Goal: Task Accomplishment & Management: Use online tool/utility

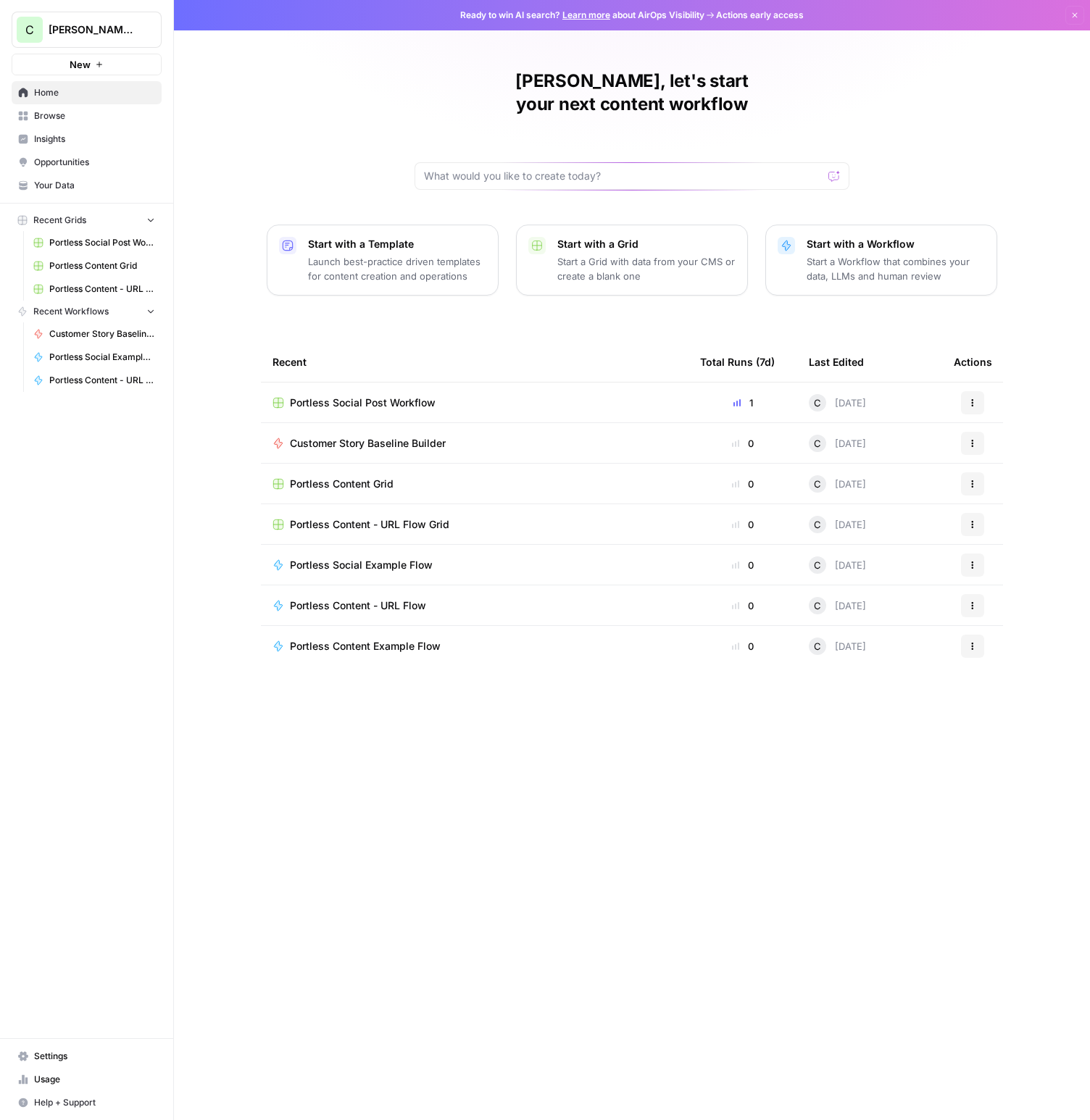
click at [354, 477] on span "Portless Content Grid" at bounding box center [341, 484] width 104 height 15
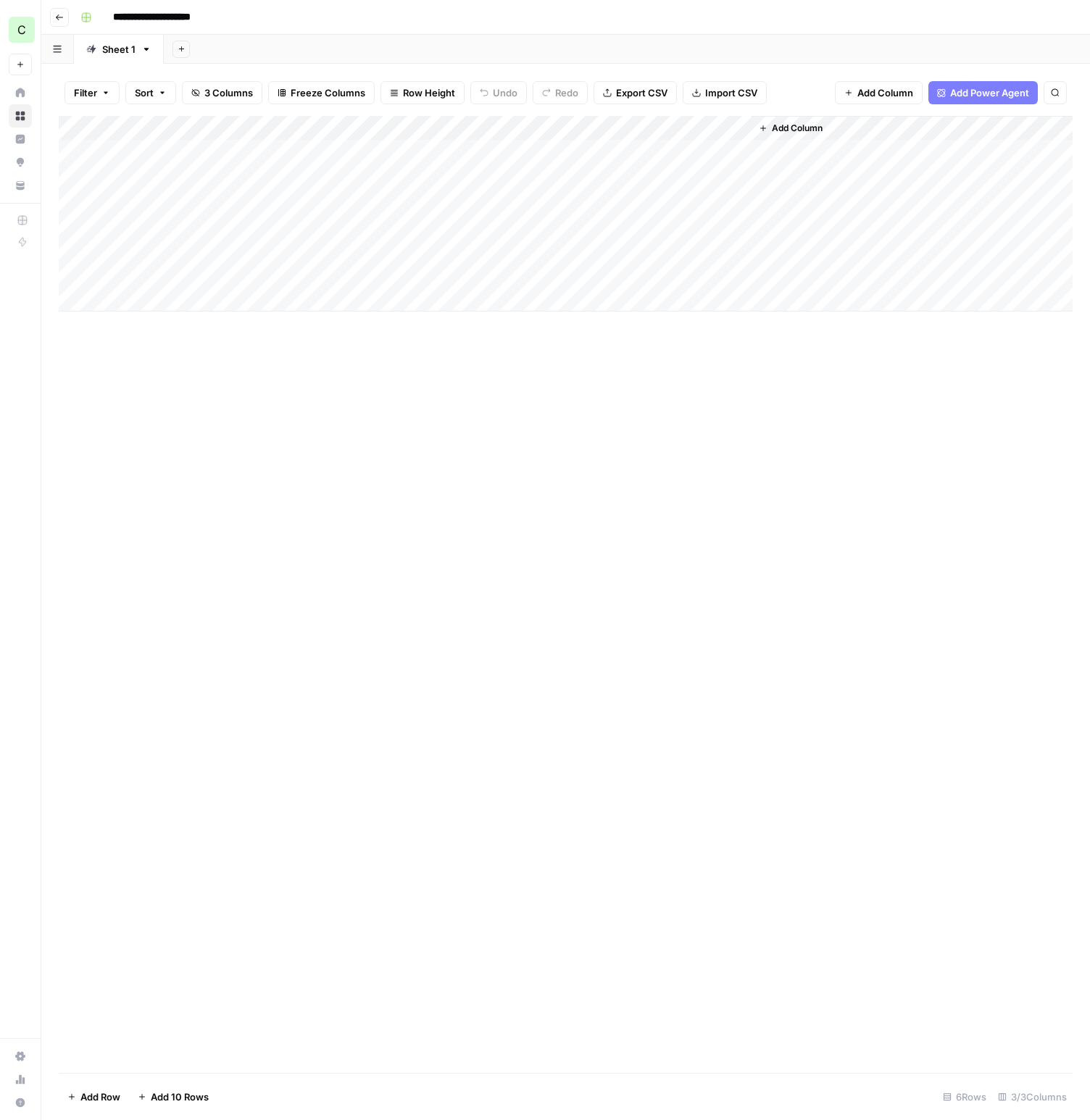
click at [293, 375] on div "Add Column" at bounding box center [565, 595] width 1013 height 957
click at [451, 228] on div "Add Column" at bounding box center [565, 213] width 1013 height 196
click at [492, 226] on div "Add Column" at bounding box center [565, 213] width 1013 height 196
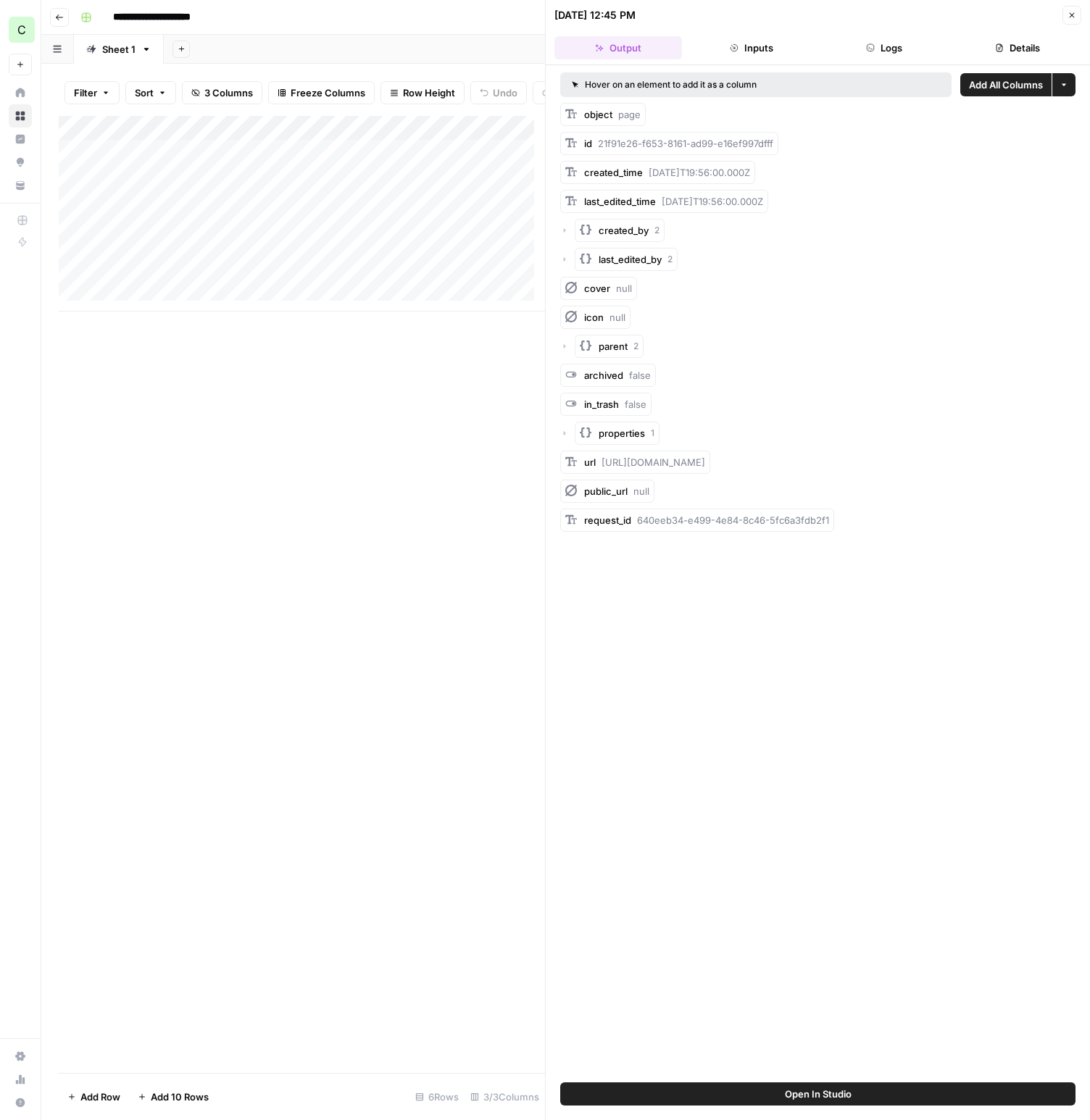
click at [1040, 44] on button "Details" at bounding box center [1017, 48] width 127 height 23
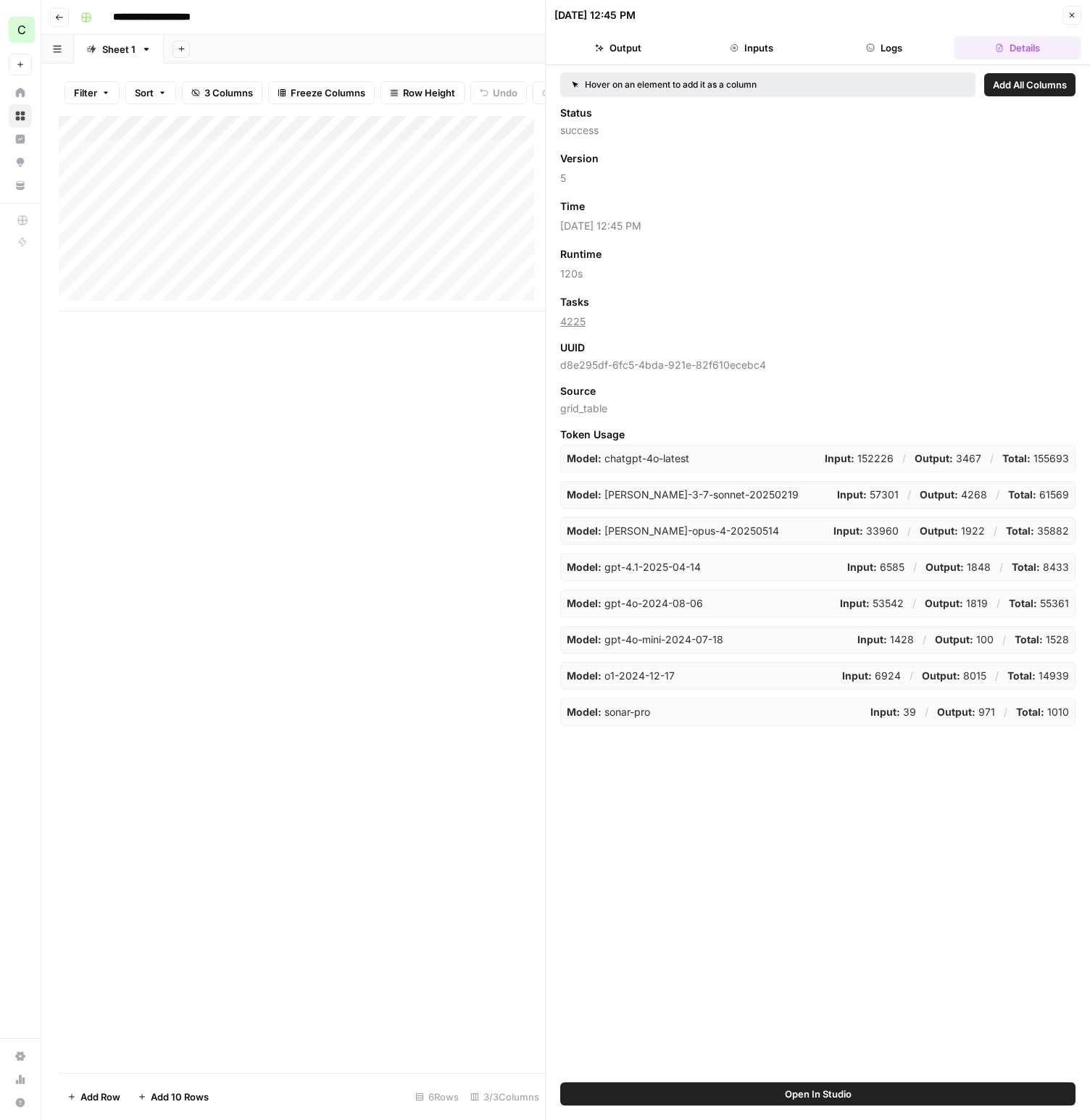
click at [617, 49] on button "Output" at bounding box center [618, 48] width 127 height 23
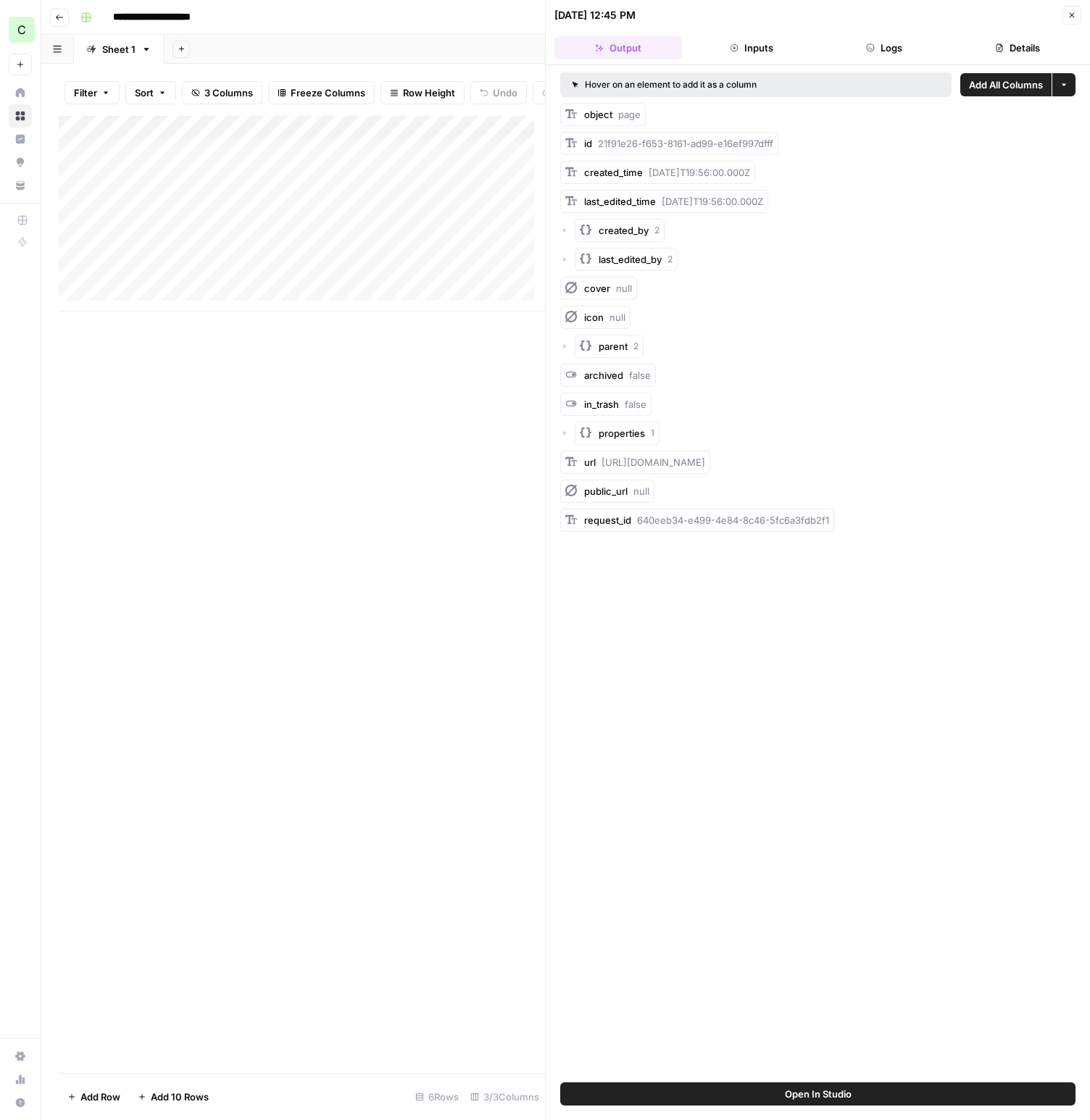
click at [769, 1095] on button "Open In Studio" at bounding box center [818, 1094] width 515 height 23
click at [1069, 15] on icon "button" at bounding box center [1071, 15] width 8 height 8
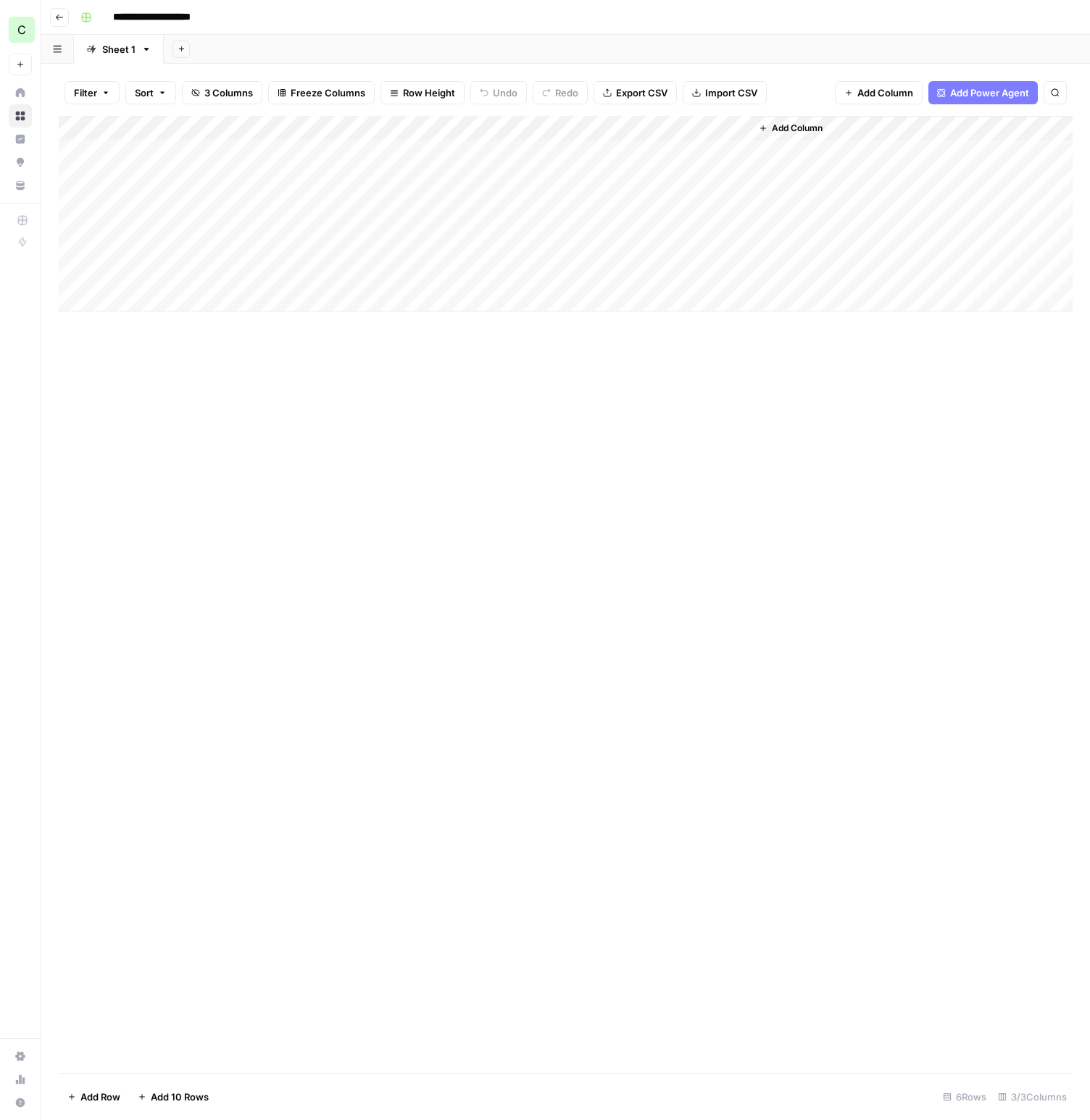
click at [335, 151] on div "Add Column" at bounding box center [565, 213] width 1013 height 196
click at [299, 152] on div "Add Column" at bounding box center [565, 213] width 1013 height 196
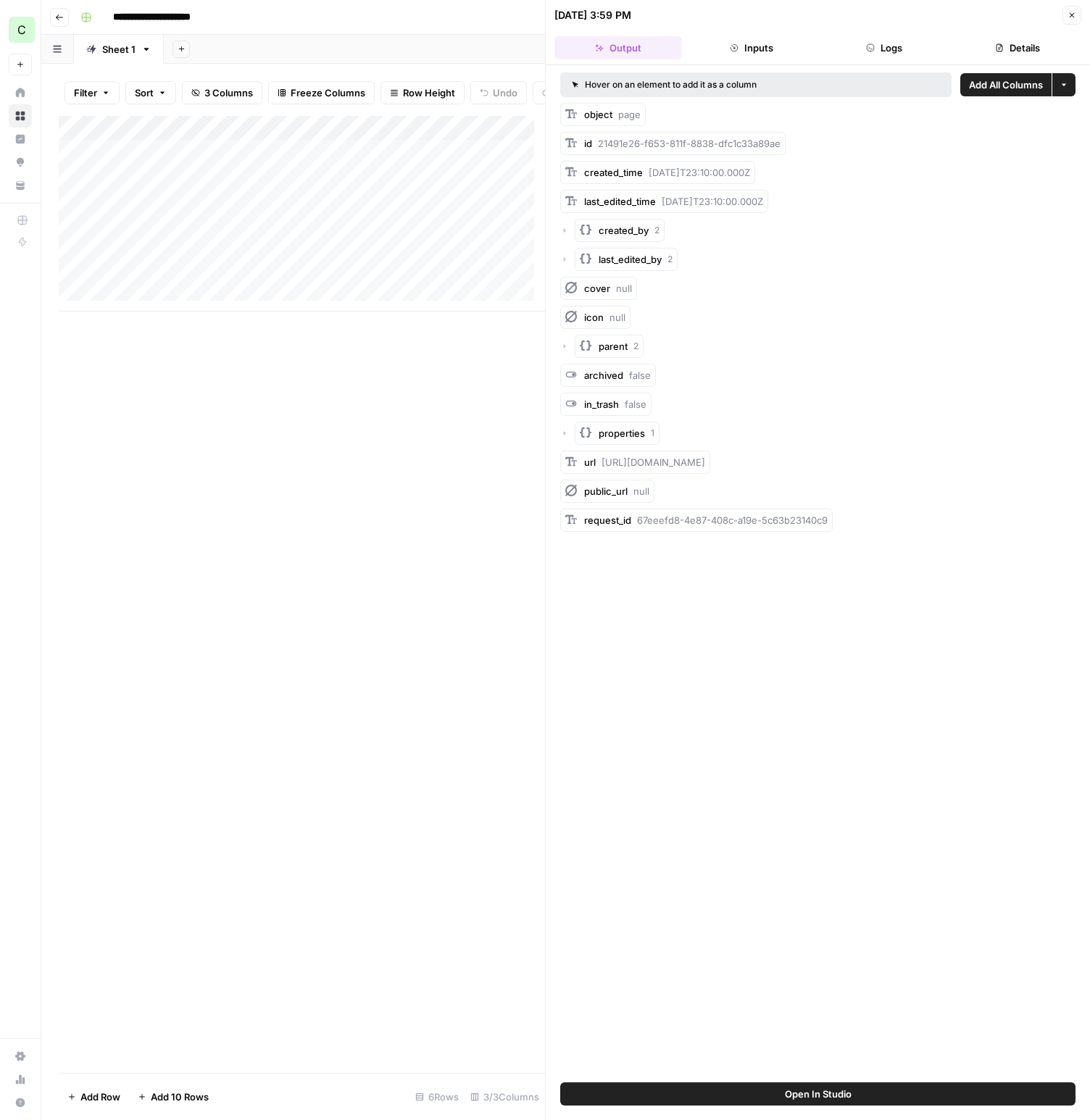
click at [338, 163] on div at bounding box center [407, 151] width 241 height 27
click at [1069, 12] on icon "button" at bounding box center [1071, 15] width 8 height 8
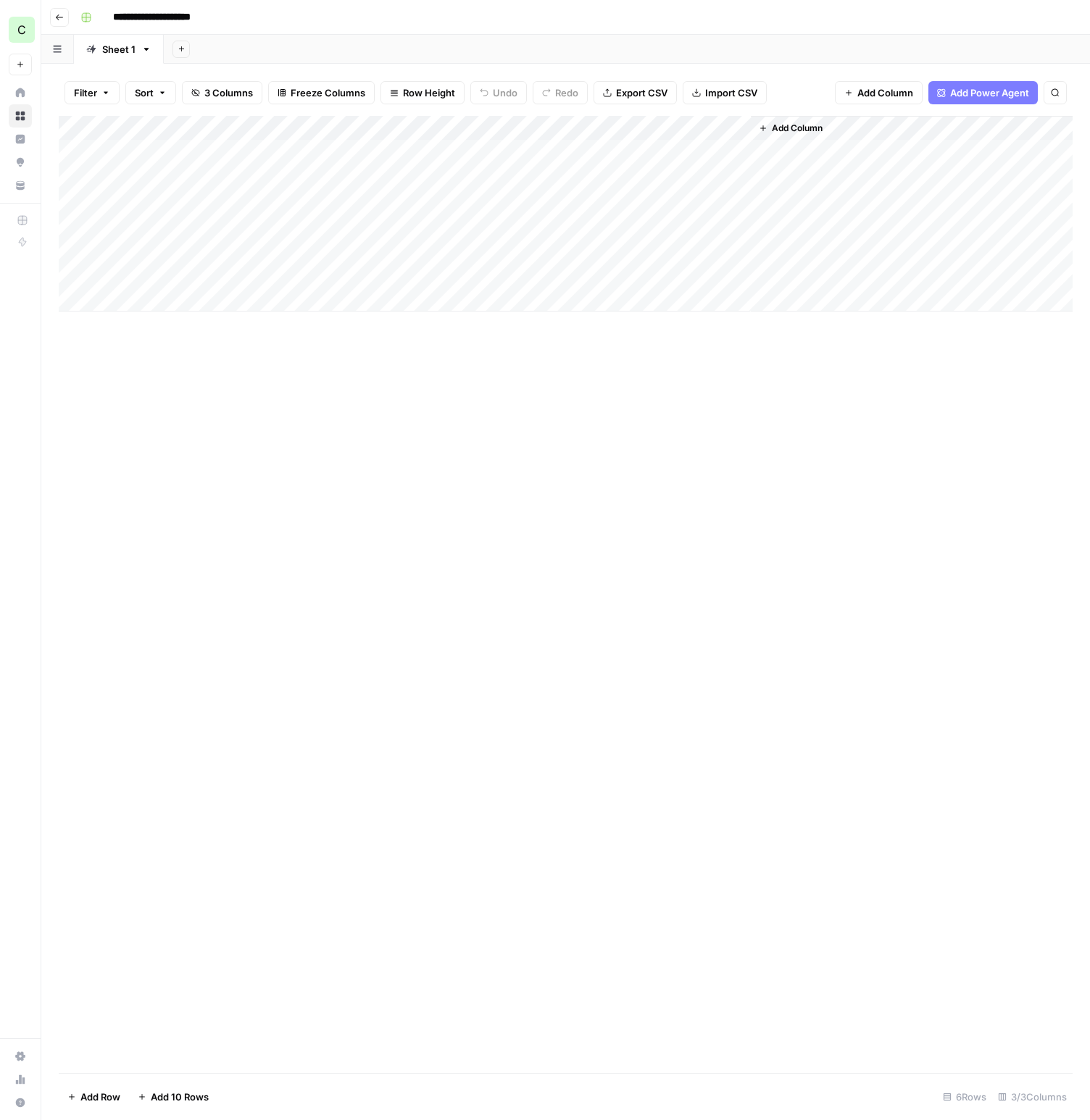
click at [609, 153] on div "Add Column" at bounding box center [565, 213] width 1013 height 196
click at [638, 150] on div "Add Column" at bounding box center [565, 213] width 1013 height 196
click at [842, 647] on div "Add Column" at bounding box center [565, 595] width 1013 height 957
click at [958, 319] on div "Add Column" at bounding box center [565, 595] width 1013 height 957
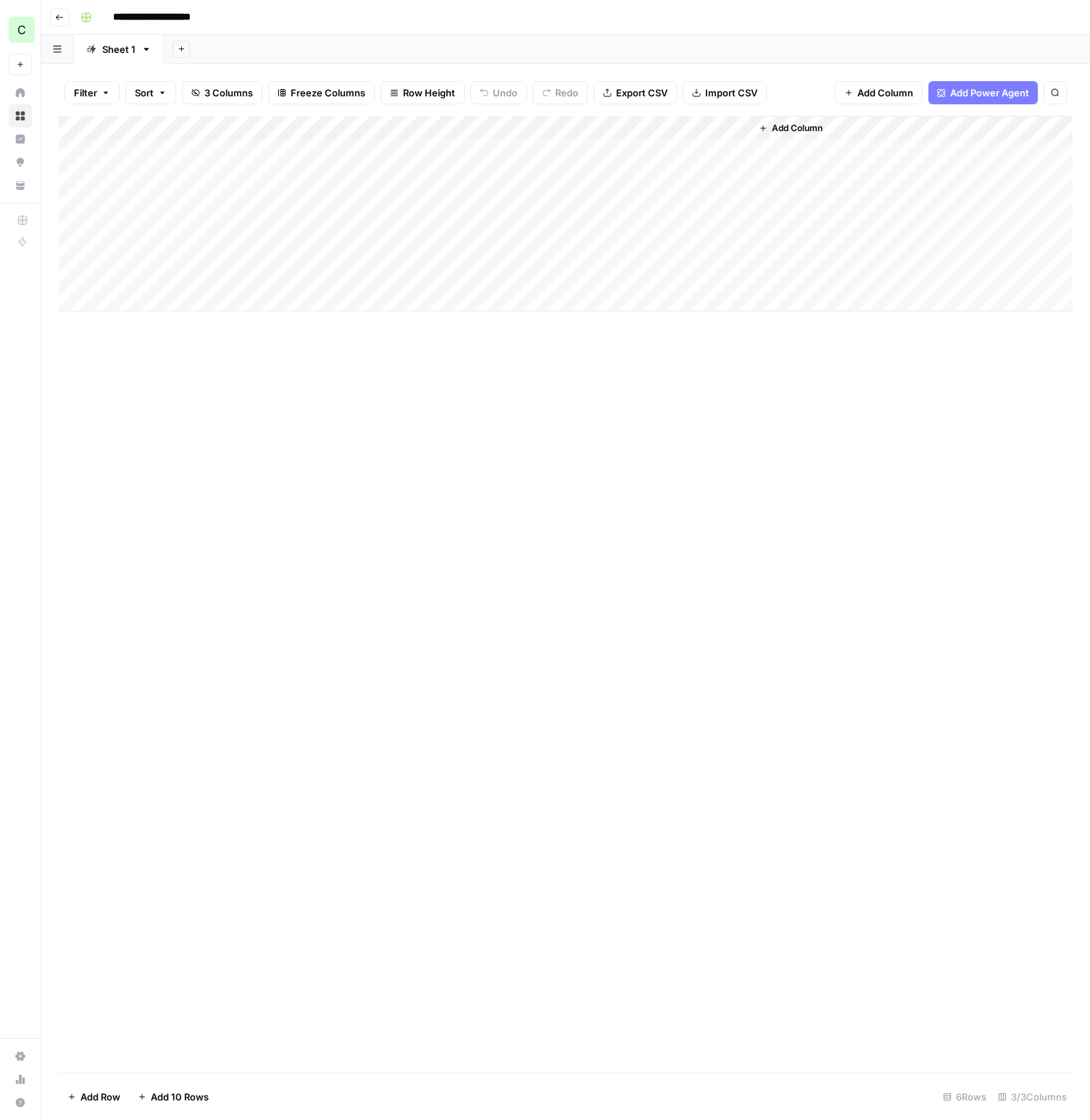
click at [808, 50] on div "Add Sheet" at bounding box center [626, 49] width 926 height 29
click at [413, 202] on div "Add Column" at bounding box center [565, 213] width 1013 height 196
click at [189, 203] on div "Add Column" at bounding box center [565, 213] width 1013 height 196
click at [641, 427] on div "Add Column" at bounding box center [565, 595] width 1013 height 957
click at [704, 203] on div "Add Column" at bounding box center [565, 213] width 1013 height 196
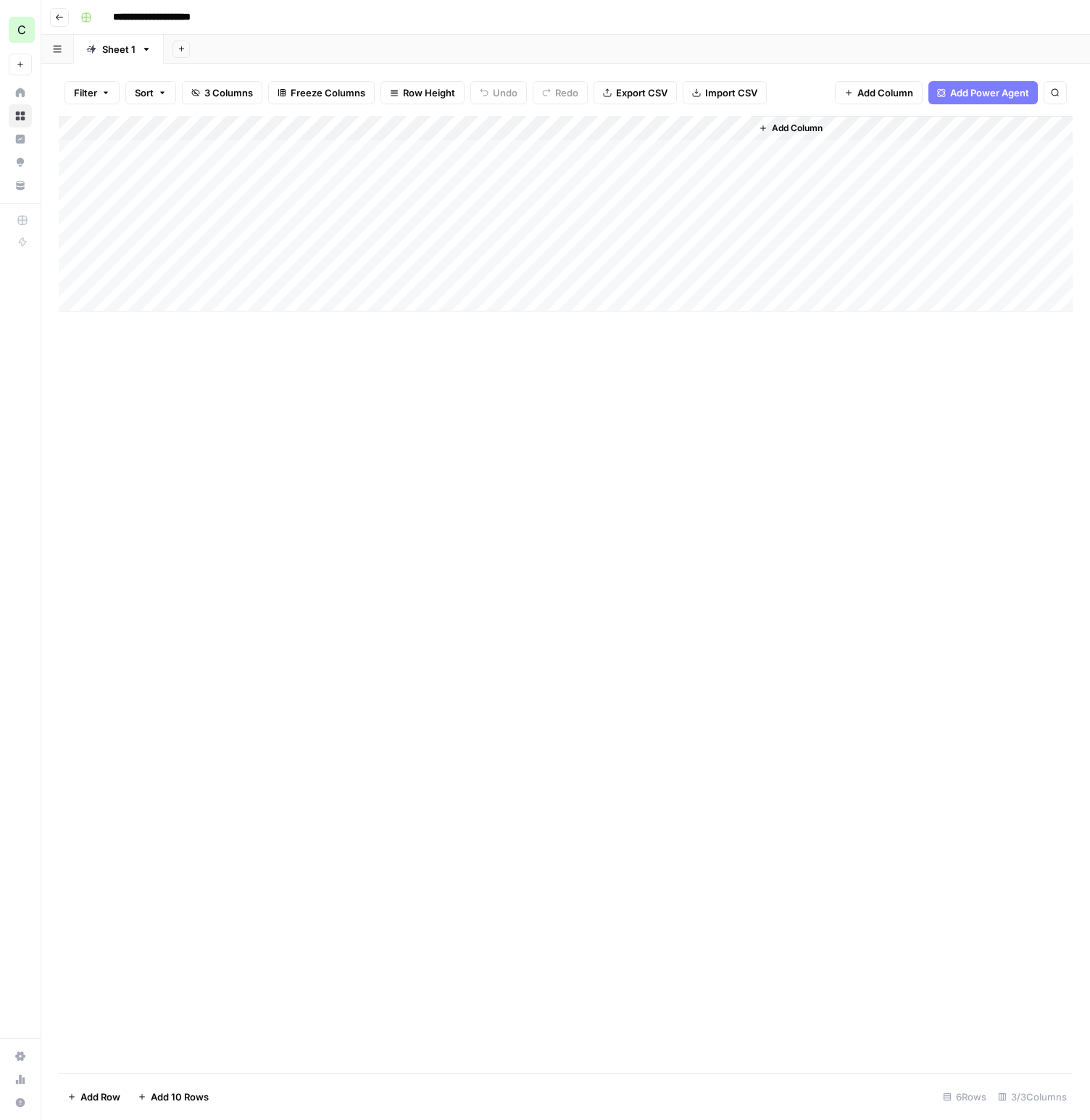
click at [743, 201] on div "Add Column" at bounding box center [565, 213] width 1013 height 196
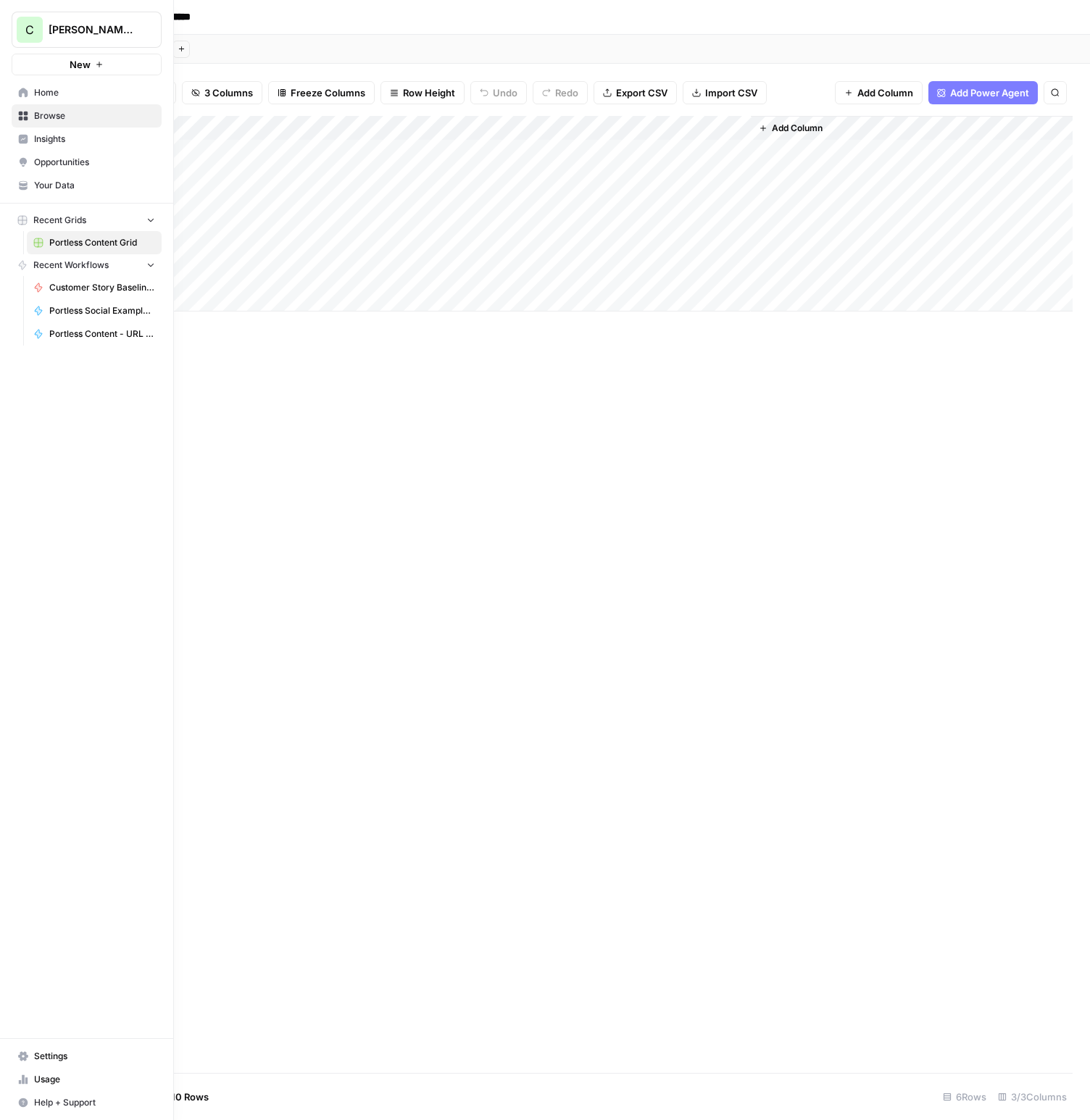
click at [56, 114] on span "Browse" at bounding box center [94, 116] width 121 height 13
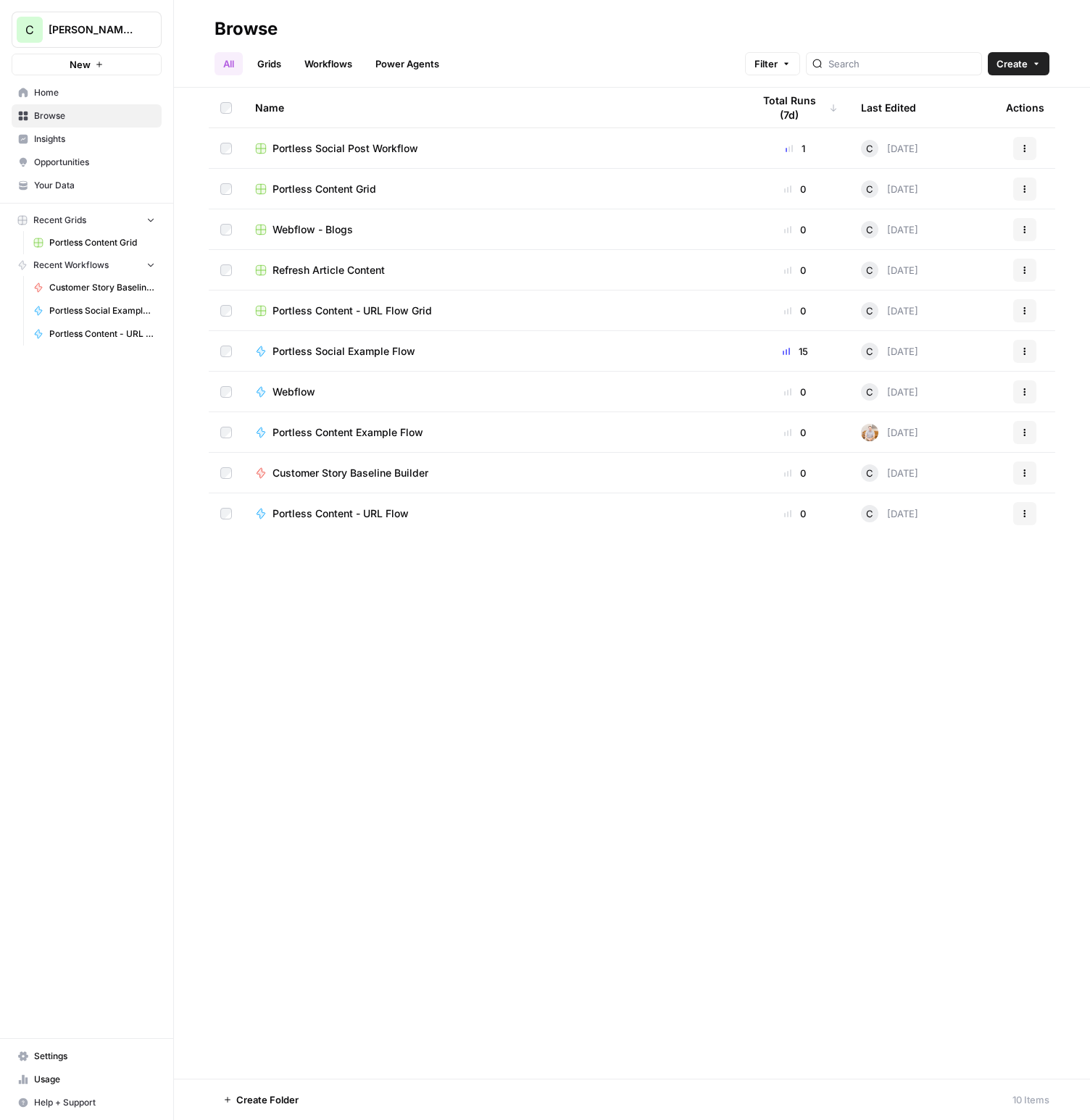
click at [368, 311] on span "Portless Content - URL Flow Grid" at bounding box center [352, 311] width 160 height 15
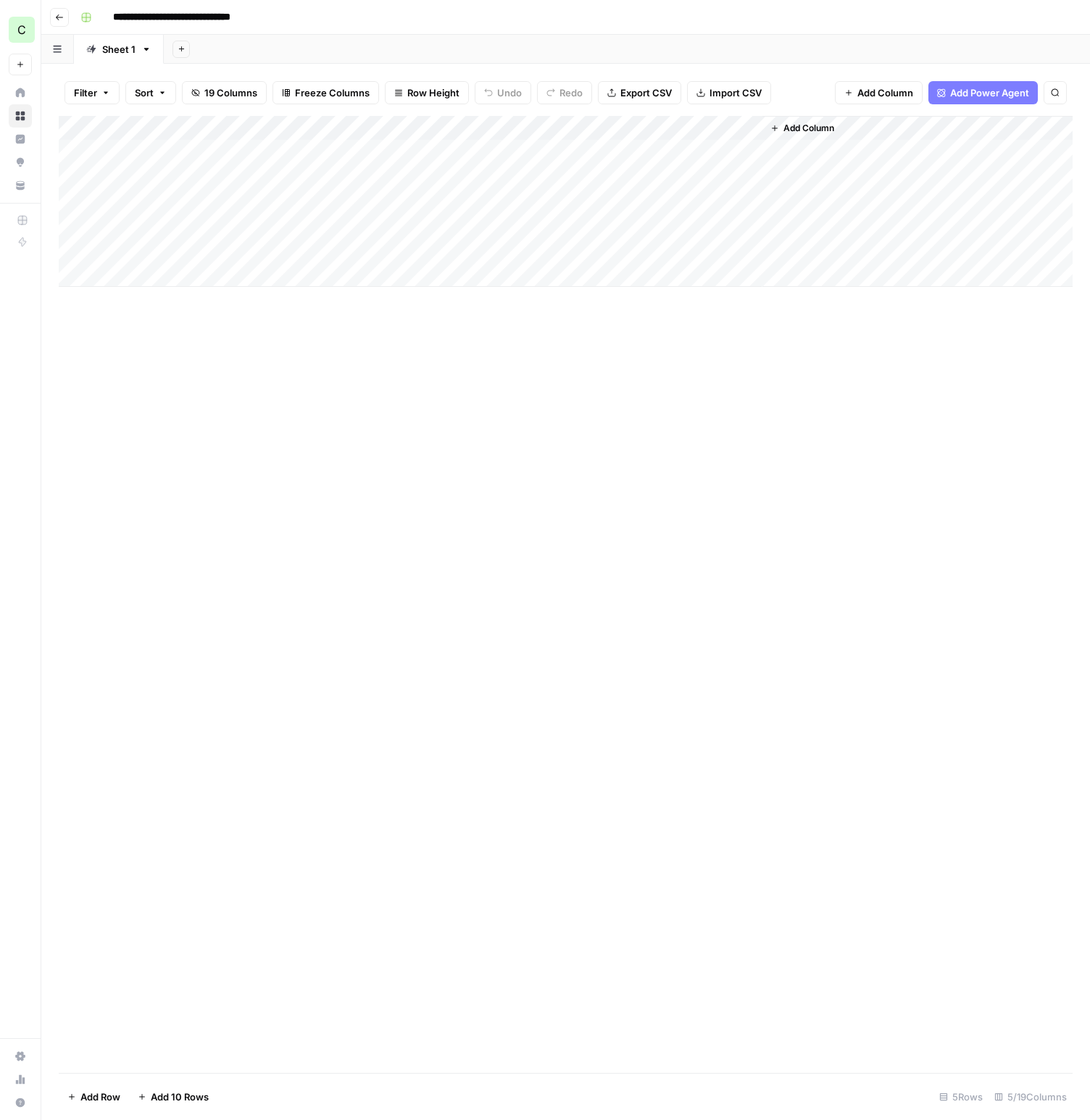
click at [717, 180] on div "Add Column" at bounding box center [565, 201] width 1013 height 171
click at [716, 177] on div "Add Column" at bounding box center [565, 201] width 1013 height 171
click at [716, 177] on textarea "**********" at bounding box center [776, 192] width 290 height 49
drag, startPoint x: 769, startPoint y: 379, endPoint x: 775, endPoint y: 346, distance: 33.5
click at [769, 378] on div "Add Column" at bounding box center [565, 595] width 1013 height 957
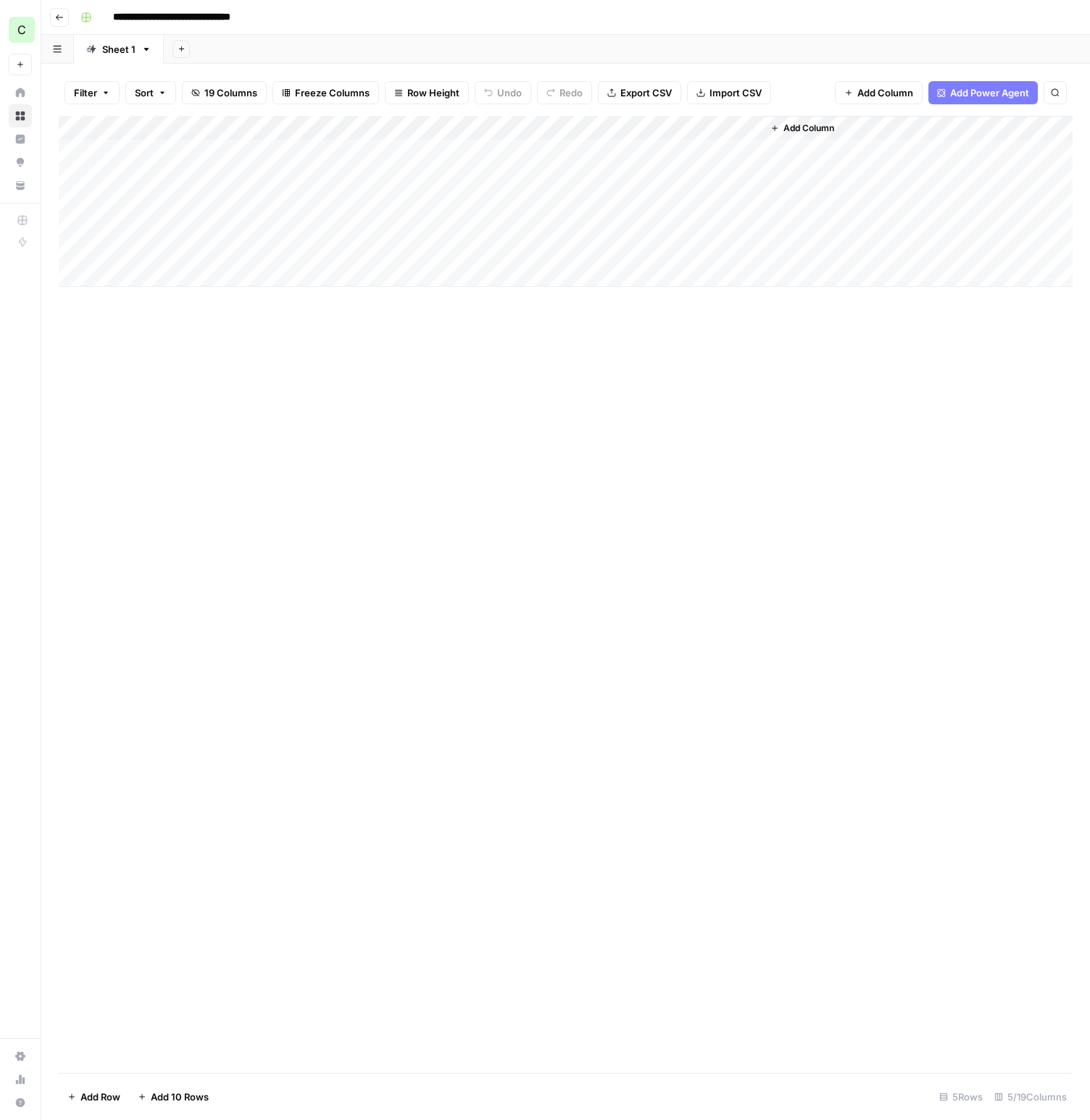
click at [722, 151] on div "Add Column" at bounding box center [565, 201] width 1013 height 171
click at [716, 189] on div "Add Column" at bounding box center [565, 201] width 1013 height 171
click at [712, 181] on div "Add Column" at bounding box center [565, 201] width 1013 height 171
click at [721, 183] on textarea "**********" at bounding box center [776, 192] width 290 height 49
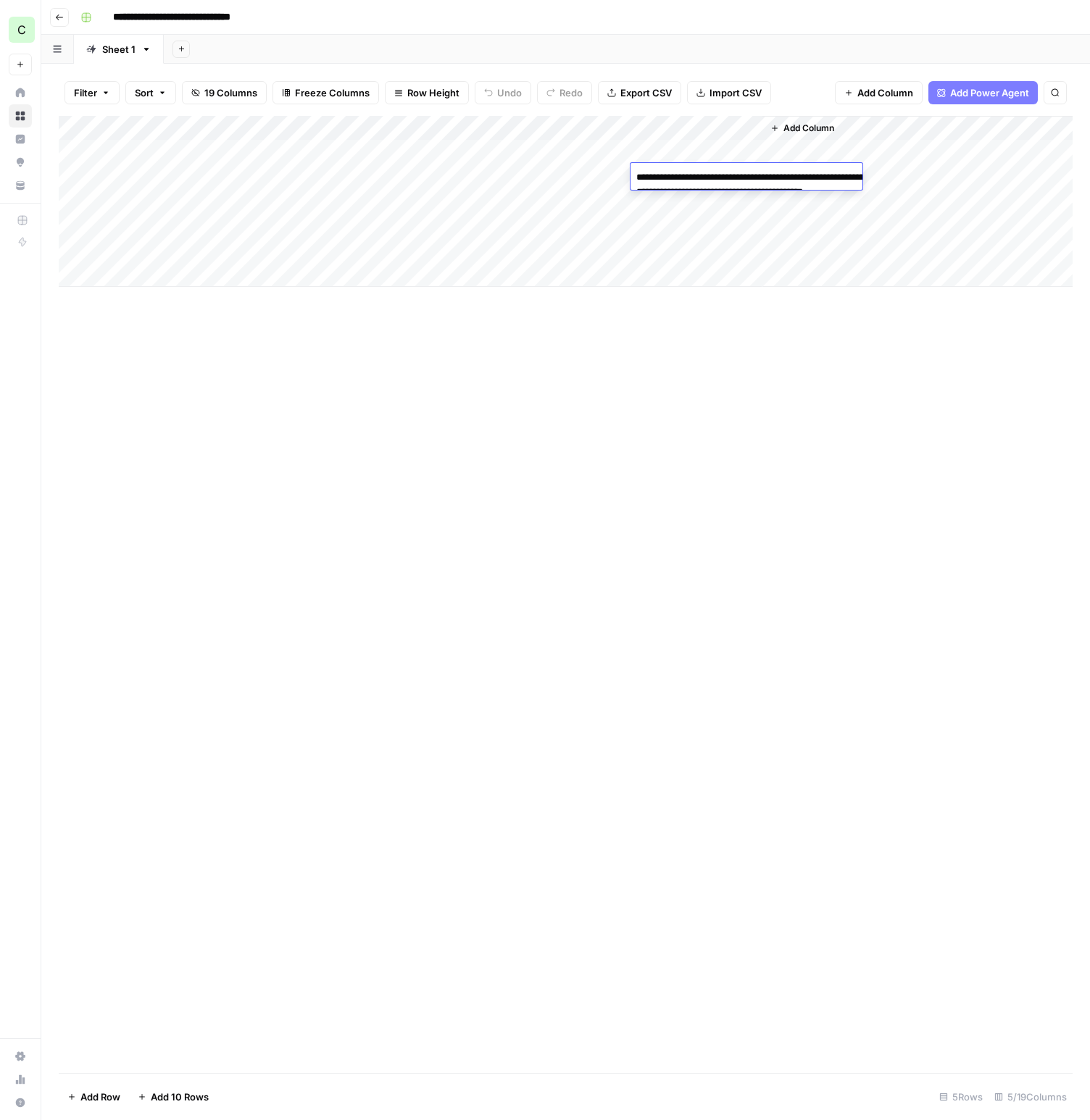
click at [721, 183] on textarea "**********" at bounding box center [776, 192] width 290 height 49
click at [307, 152] on div "Add Column" at bounding box center [565, 201] width 1013 height 171
click at [802, 87] on div "Filter Sort 19 Columns Freeze Columns Row Height Undo Redo Export CSV Import CS…" at bounding box center [565, 93] width 1013 height 46
